Goal: Information Seeking & Learning: Find contact information

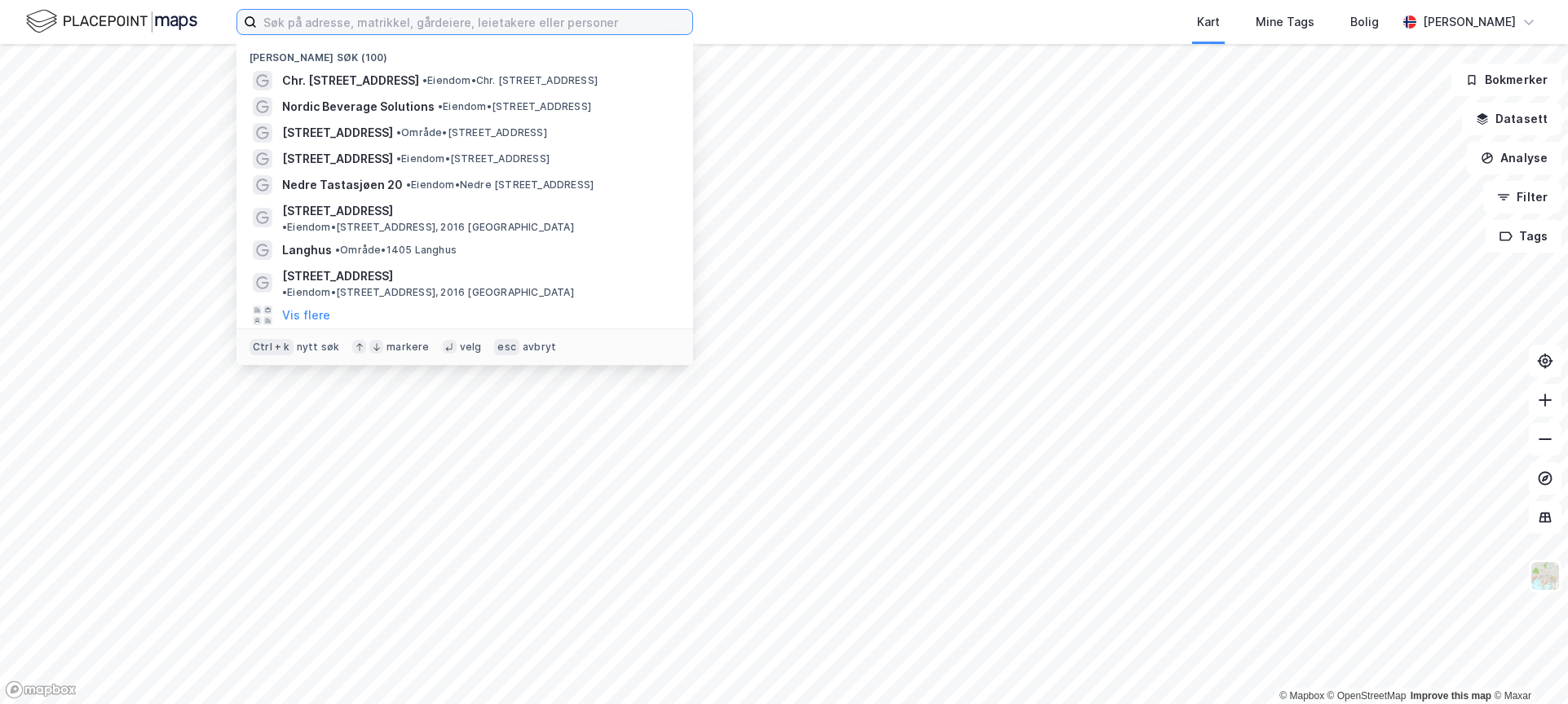
click at [480, 19] on input at bounding box center [474, 21] width 436 height 24
type input "håndverksveien 8"
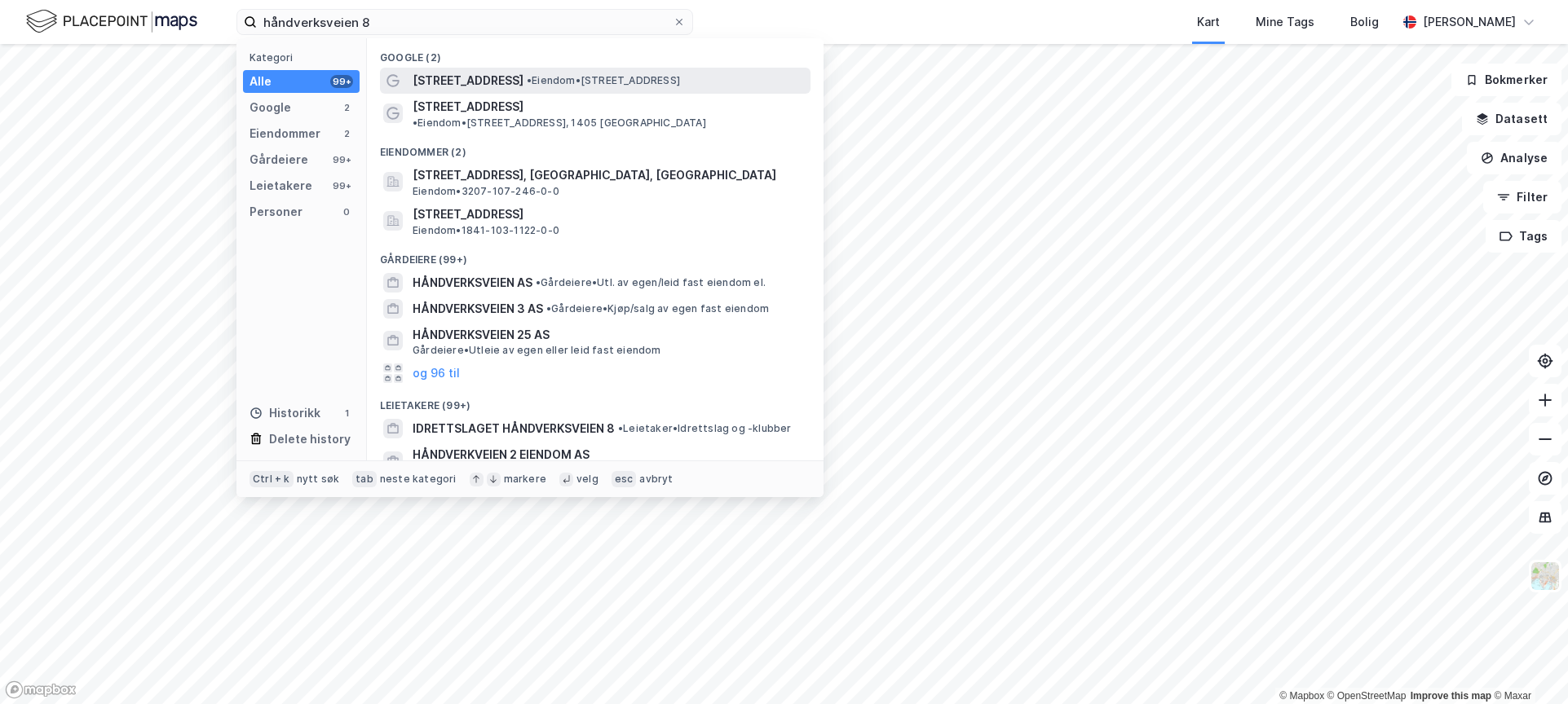
click at [527, 81] on span "•" at bounding box center [529, 80] width 5 height 12
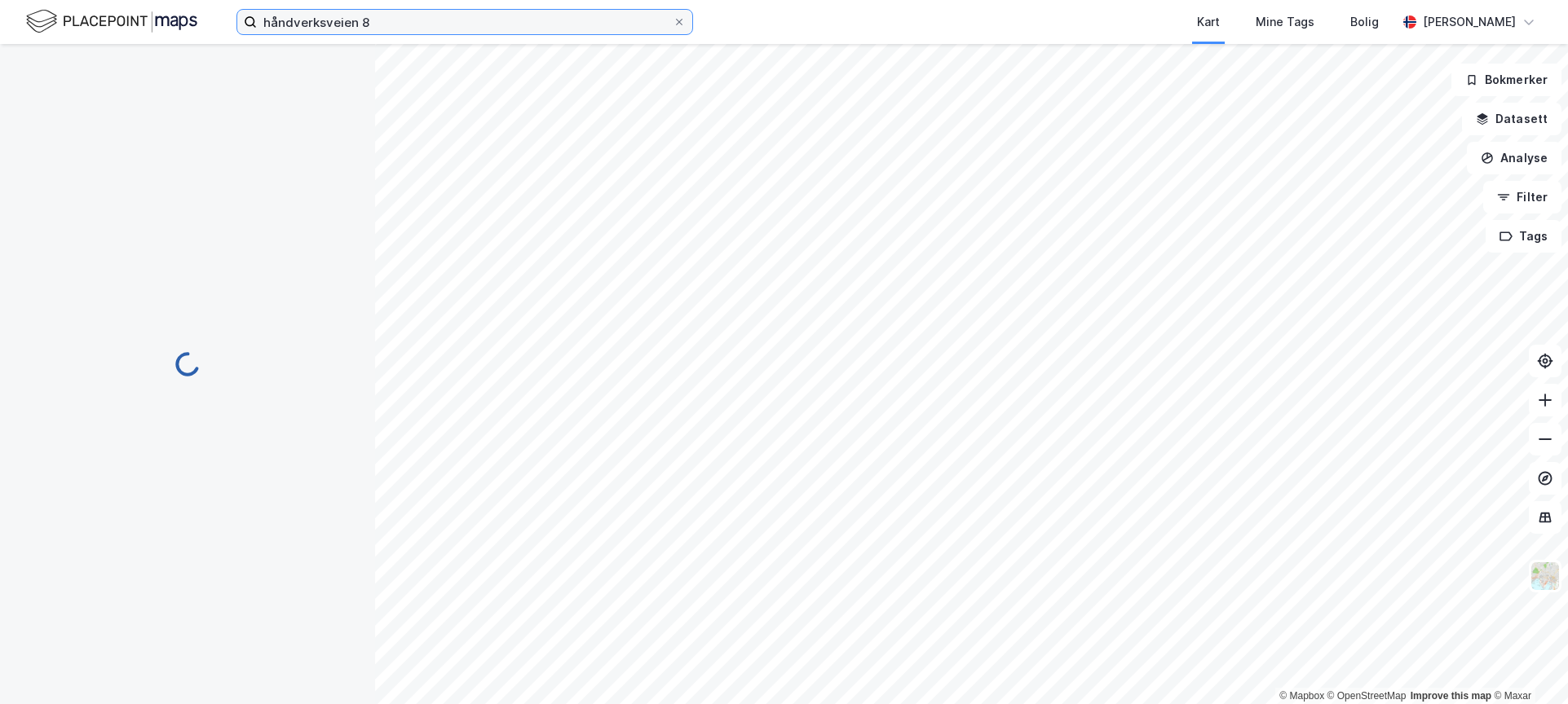
click at [451, 22] on input "håndverksveien 8" at bounding box center [465, 21] width 416 height 24
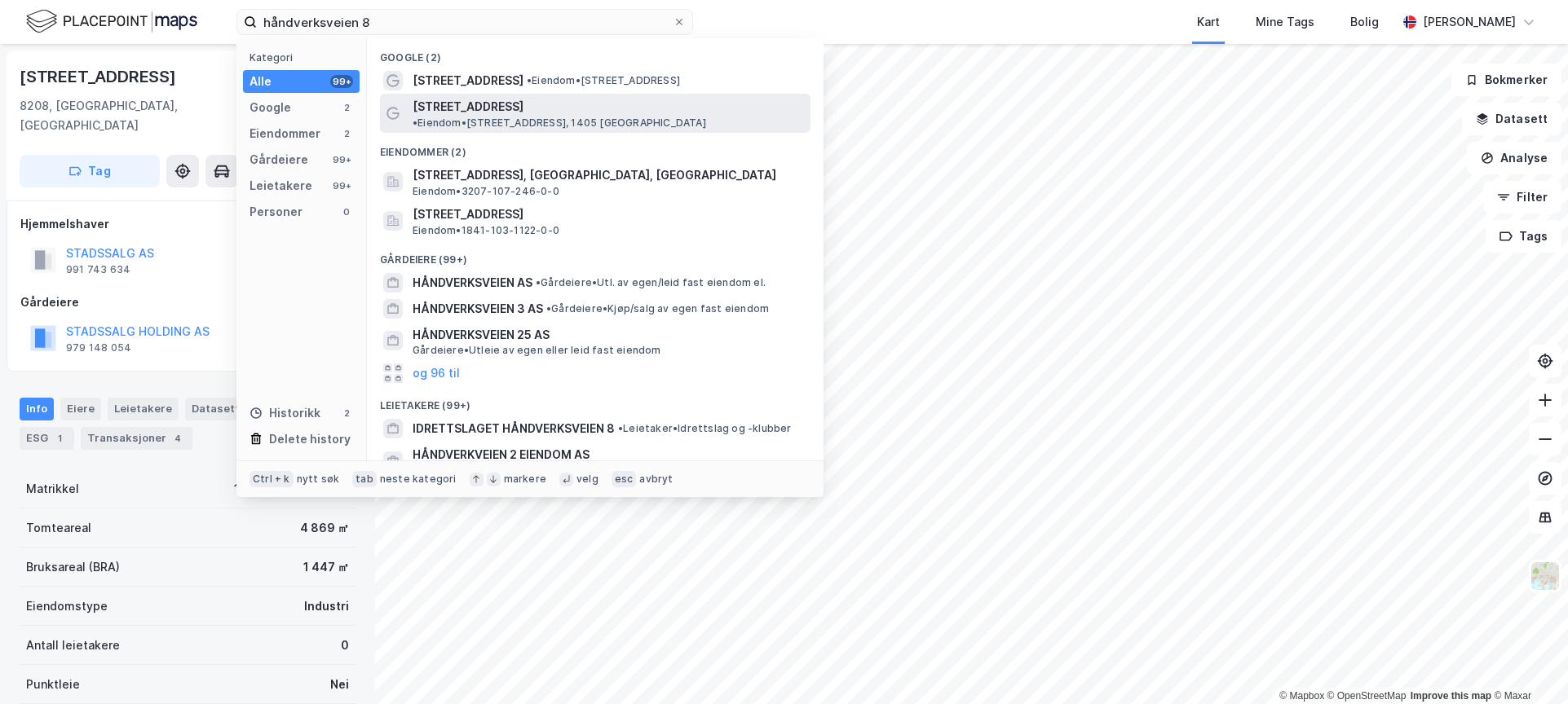
click at [541, 117] on span "• Eiendom • [STREET_ADDRESS]" at bounding box center [559, 123] width 294 height 13
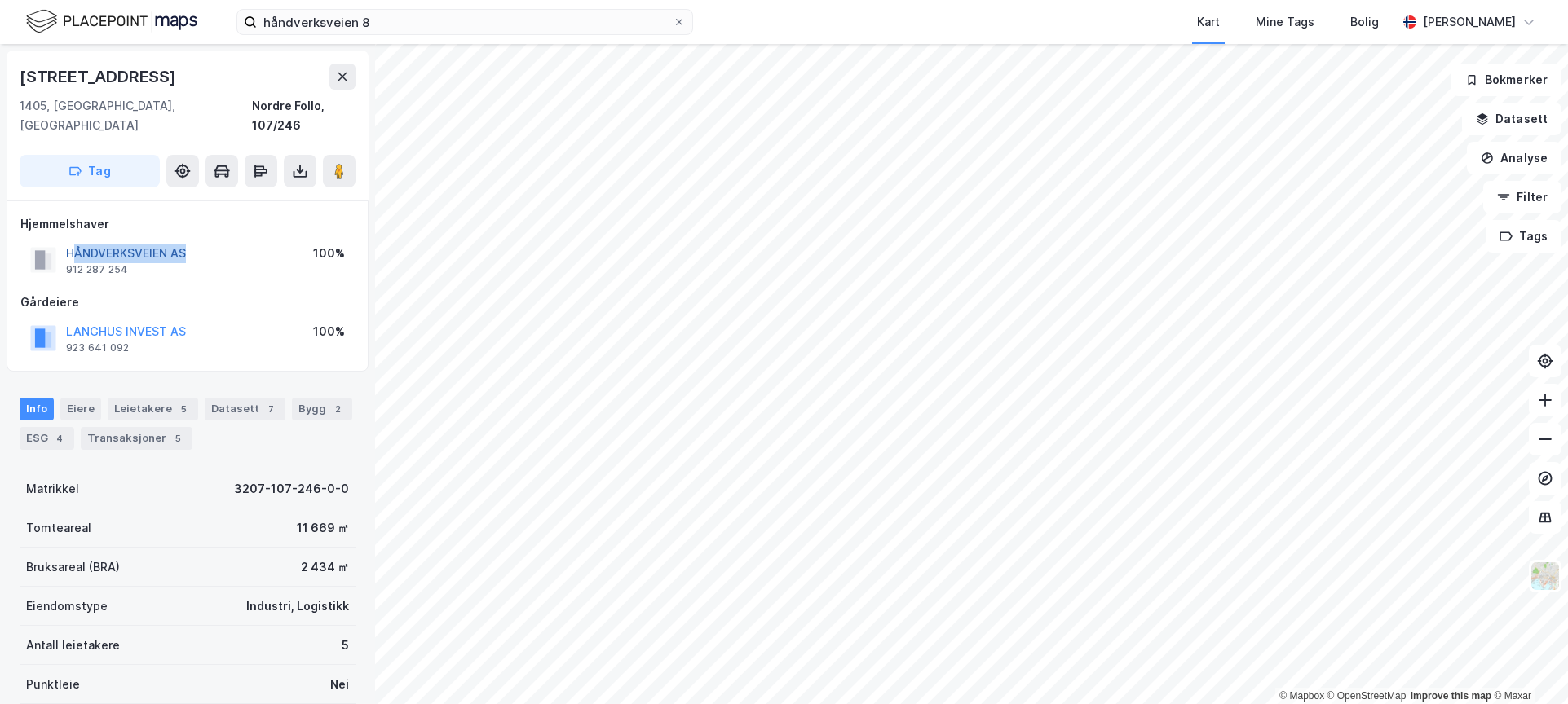
drag, startPoint x: 229, startPoint y: 237, endPoint x: 76, endPoint y: 237, distance: 153.0
click at [75, 241] on div "HÅNDVERKSVEIEN AS 912 287 254 100%" at bounding box center [187, 260] width 334 height 39
click at [0, 0] on button "HÅNDVERKSVEIEN AS" at bounding box center [0, 0] width 0 height 0
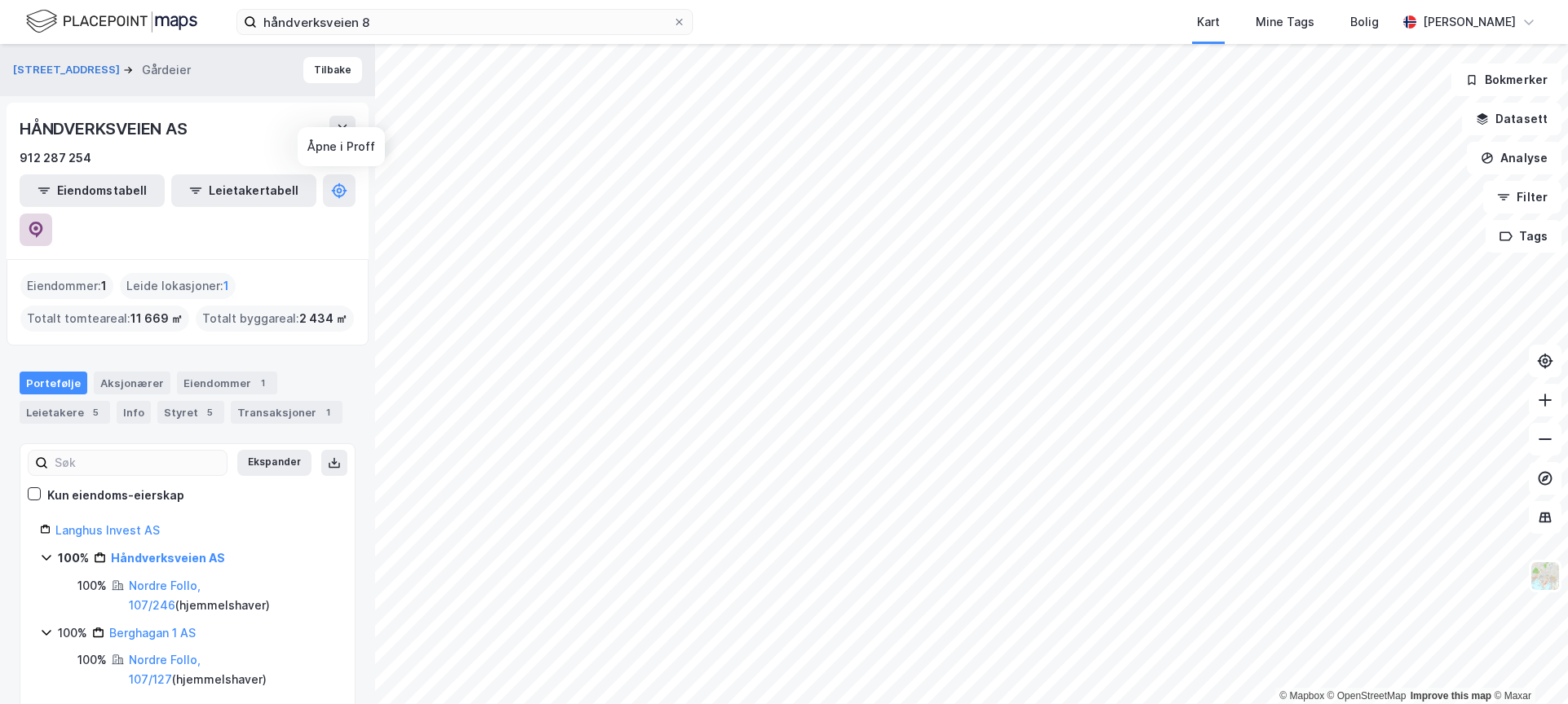
click at [52, 214] on button at bounding box center [35, 229] width 33 height 33
